Goal: Complete application form: Complete application form

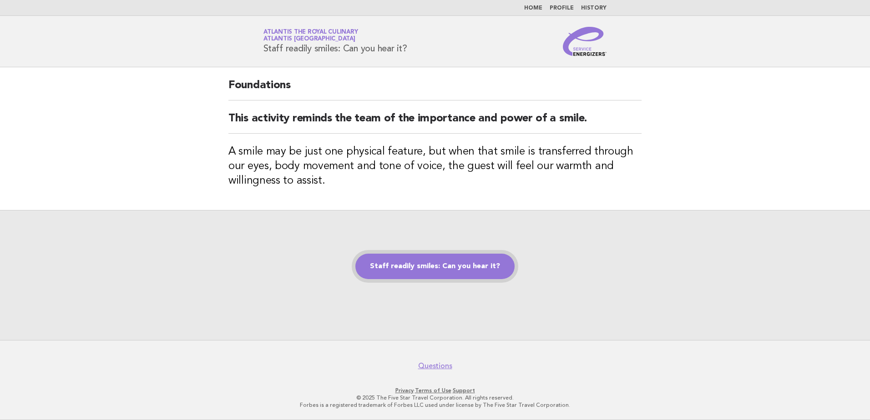
click at [409, 261] on link "Staff readily smiles: Can you hear it?" at bounding box center [434, 266] width 159 height 25
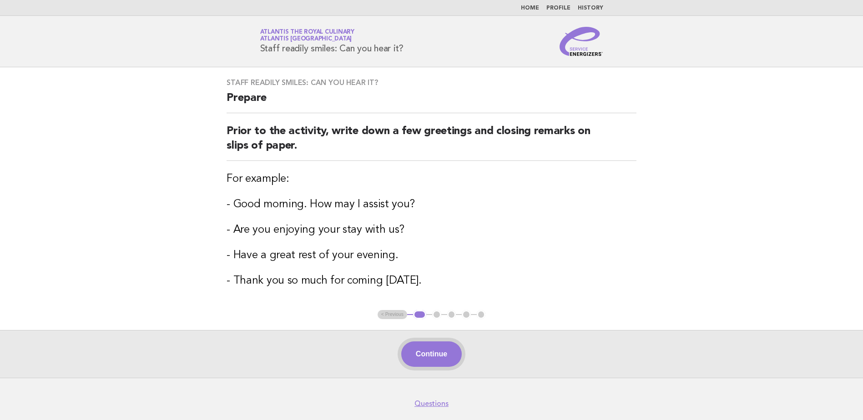
click at [430, 353] on button "Continue" at bounding box center [431, 354] width 60 height 25
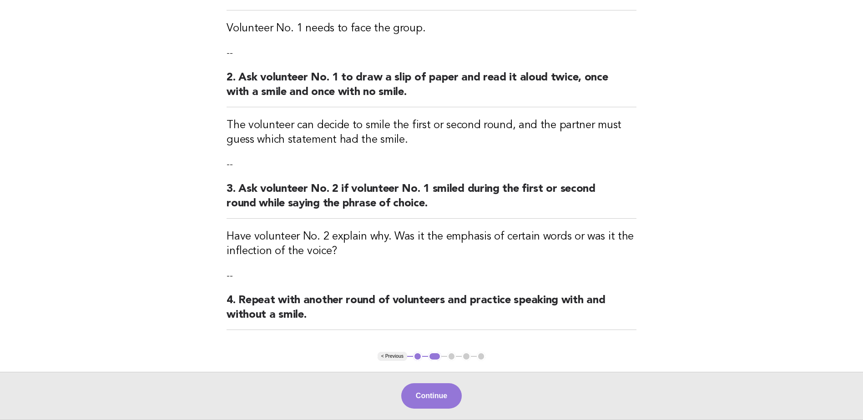
scroll to position [136, 0]
click at [435, 393] on button "Continue" at bounding box center [431, 395] width 60 height 25
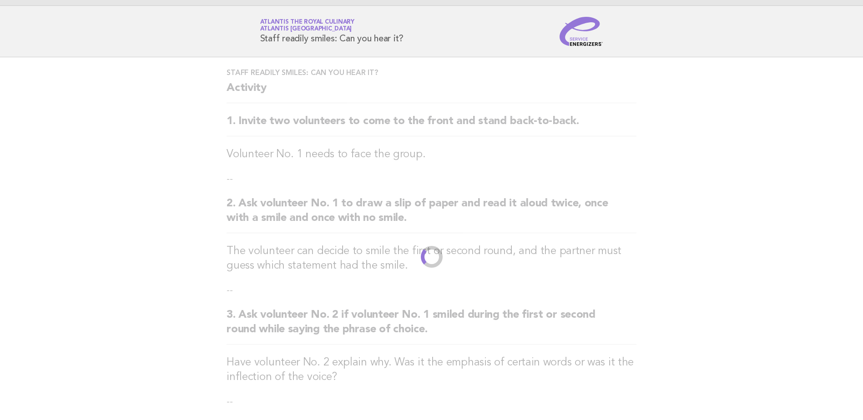
scroll to position [0, 0]
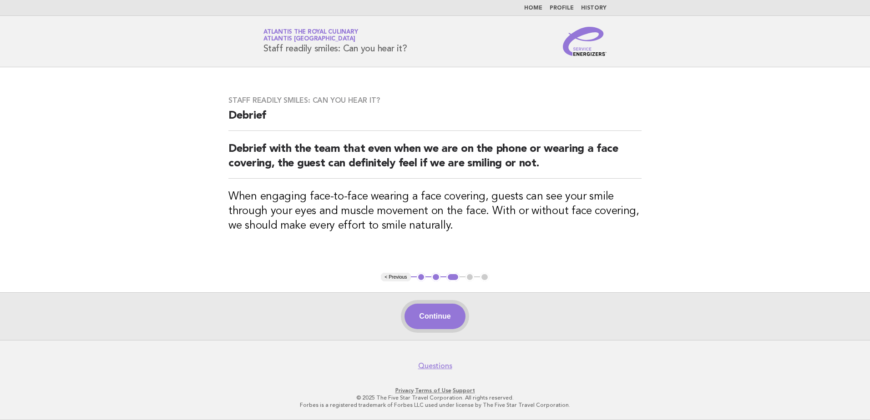
click at [441, 309] on button "Continue" at bounding box center [434, 316] width 60 height 25
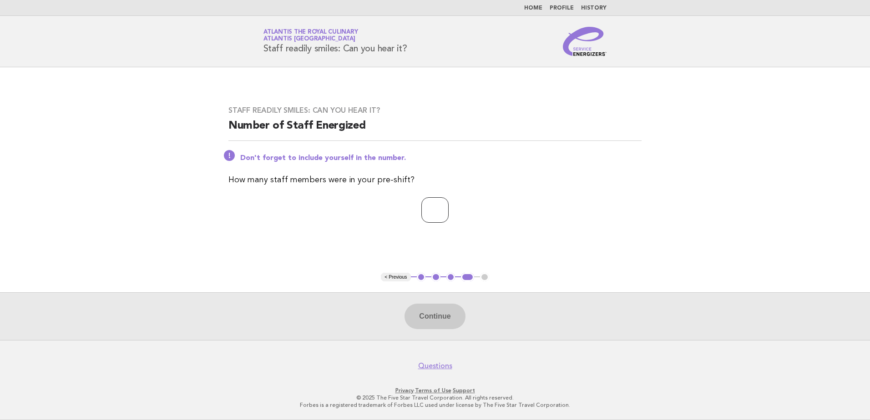
click at [448, 208] on input "*" at bounding box center [434, 209] width 27 height 25
click at [448, 212] on input "*" at bounding box center [434, 209] width 27 height 25
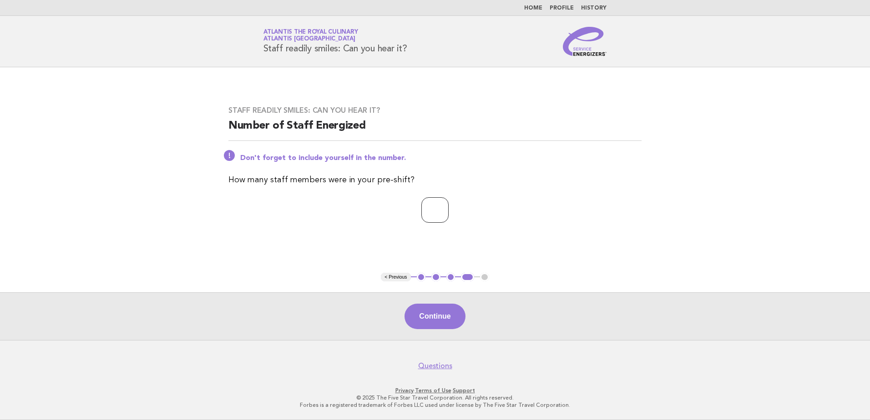
click at [448, 209] on input "*" at bounding box center [434, 209] width 27 height 25
click at [448, 212] on input "*" at bounding box center [434, 209] width 27 height 25
type input "**"
click at [437, 315] on button "Continue" at bounding box center [434, 316] width 60 height 25
